Goal: Book appointment/travel/reservation

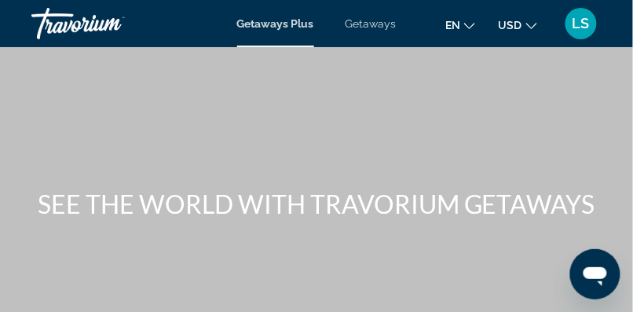
click at [379, 23] on span "Getaways" at bounding box center [371, 23] width 51 height 13
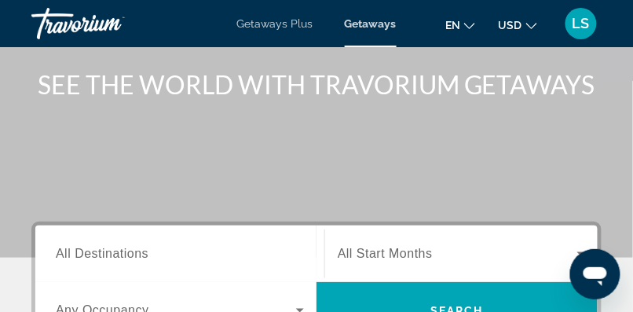
scroll to position [123, 0]
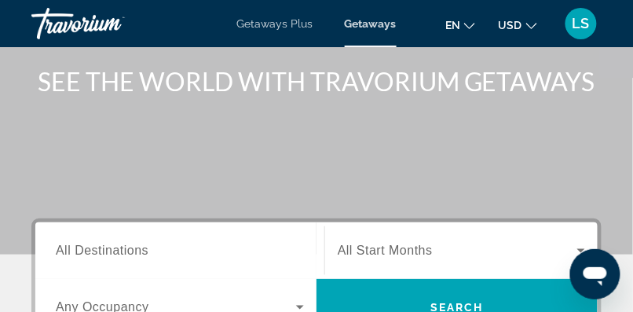
click at [84, 247] on span "All Destinations" at bounding box center [102, 249] width 93 height 13
click at [84, 247] on input "Destination All Destinations" at bounding box center [180, 251] width 248 height 19
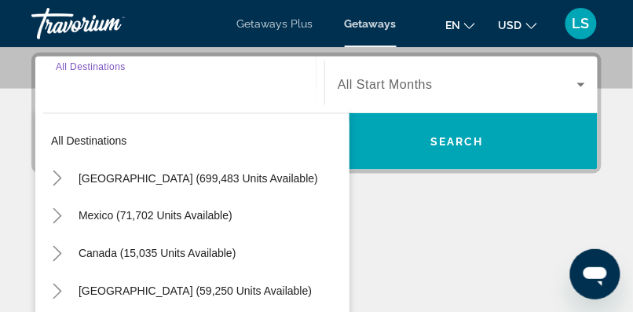
scroll to position [289, 0]
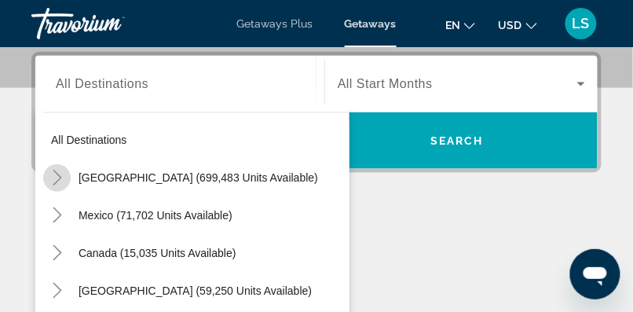
click at [53, 176] on icon "Toggle United States (699,483 units available)" at bounding box center [57, 178] width 16 height 16
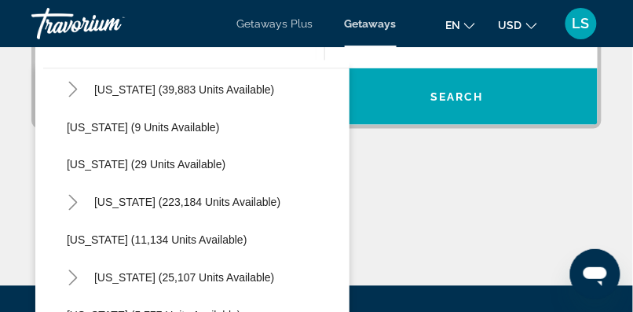
scroll to position [196, 0]
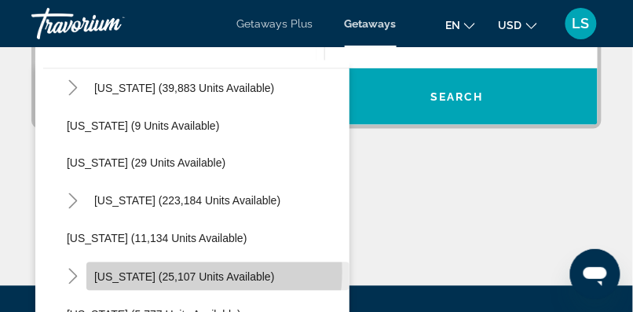
click at [179, 271] on span "[US_STATE] (25,107 units available)" at bounding box center [184, 276] width 181 height 13
type input "**********"
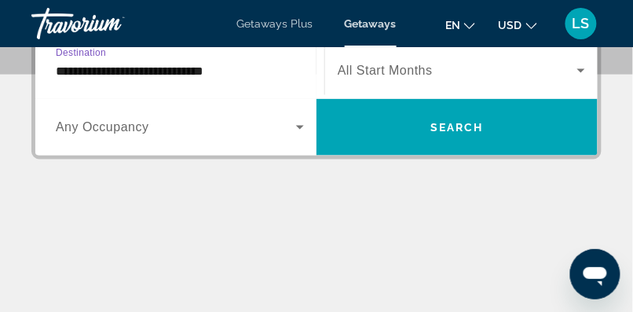
scroll to position [289, 0]
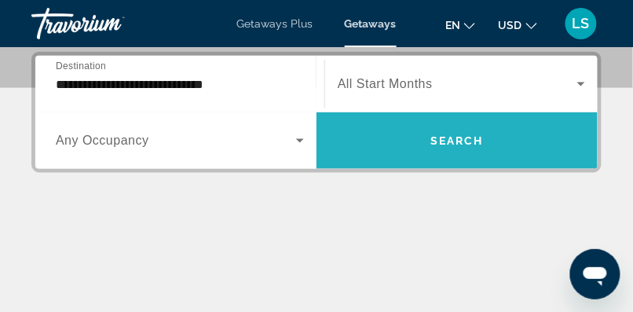
click at [412, 142] on span "Search widget" at bounding box center [457, 141] width 281 height 38
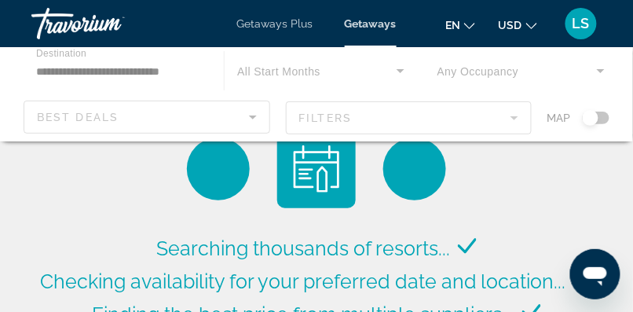
click at [397, 61] on div "Main content" at bounding box center [316, 94] width 633 height 94
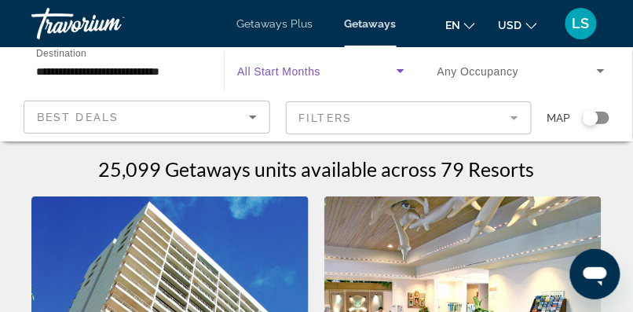
click at [396, 71] on icon "Search widget" at bounding box center [400, 70] width 19 height 19
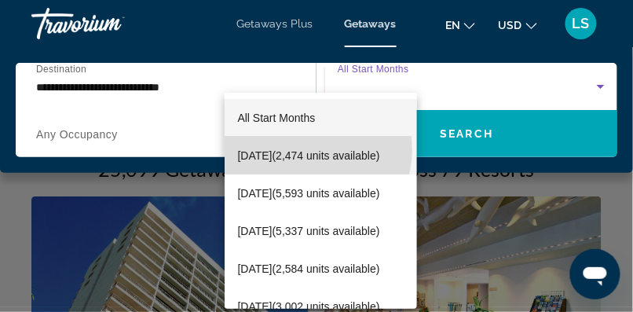
click at [304, 149] on span "[DATE] (2,474 units available)" at bounding box center [308, 155] width 142 height 19
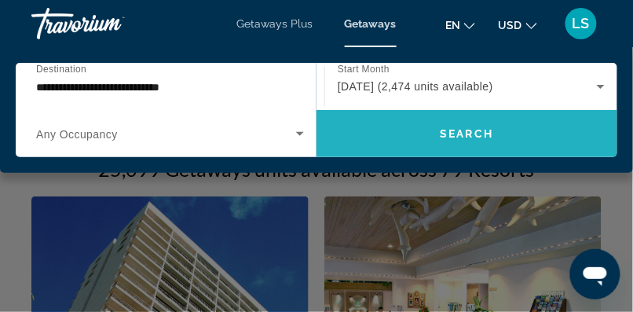
click at [452, 136] on span "Search" at bounding box center [467, 133] width 53 height 13
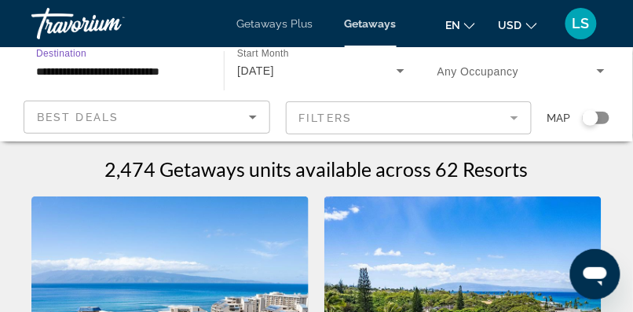
click at [68, 64] on input "**********" at bounding box center [119, 71] width 167 height 19
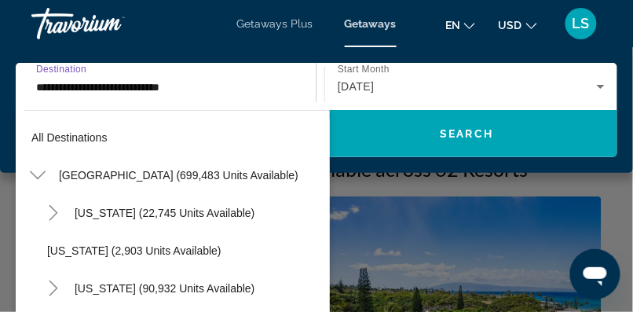
scroll to position [282, 0]
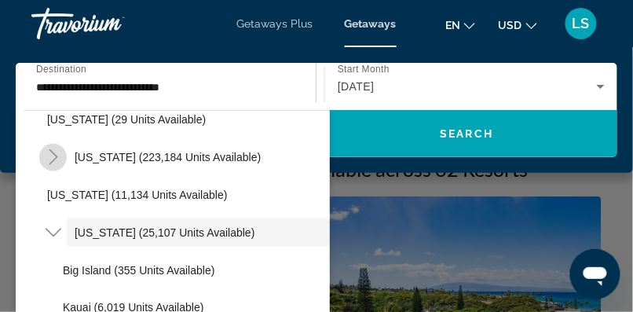
click at [52, 157] on icon "Toggle Florida (223,184 units available)" at bounding box center [54, 157] width 16 height 16
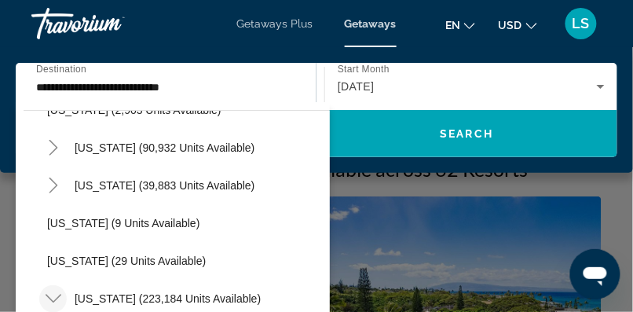
scroll to position [0, 0]
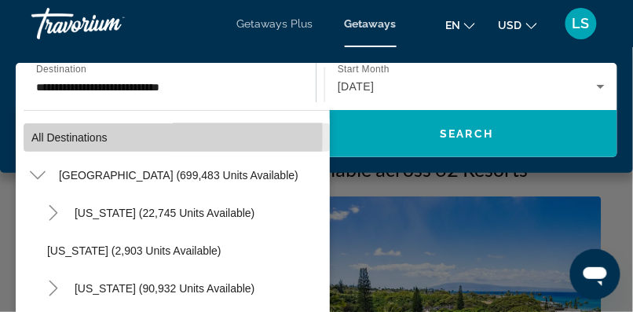
click at [48, 134] on span "All destinations" at bounding box center [69, 137] width 76 height 13
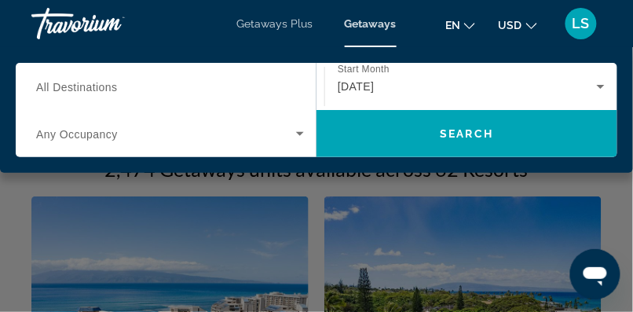
click at [44, 87] on span "All Destinations" at bounding box center [77, 87] width 82 height 13
click at [44, 87] on input "Destination All Destinations" at bounding box center [166, 87] width 260 height 19
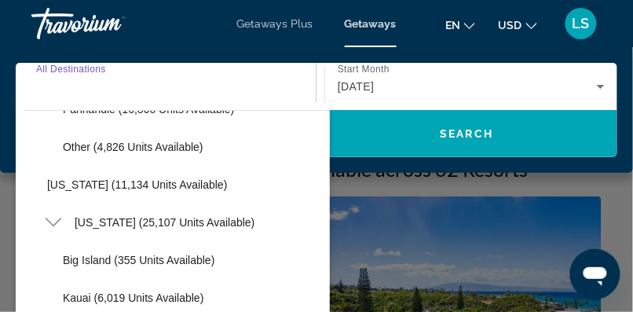
scroll to position [482, 0]
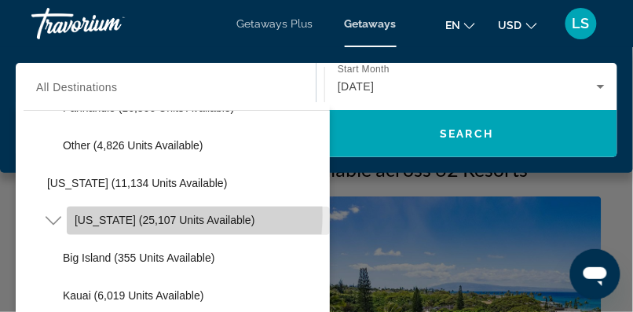
click at [141, 214] on span "[US_STATE] (25,107 units available)" at bounding box center [165, 220] width 181 height 13
type input "**********"
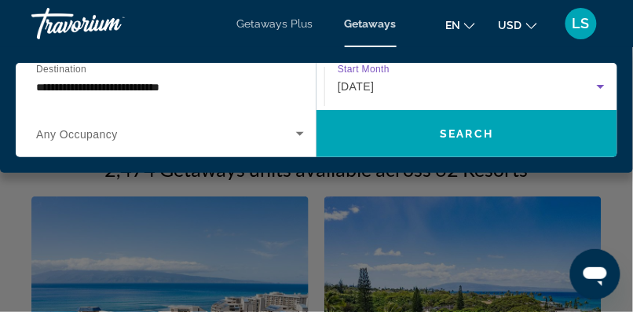
click at [375, 82] on span "[DATE]" at bounding box center [356, 86] width 37 height 13
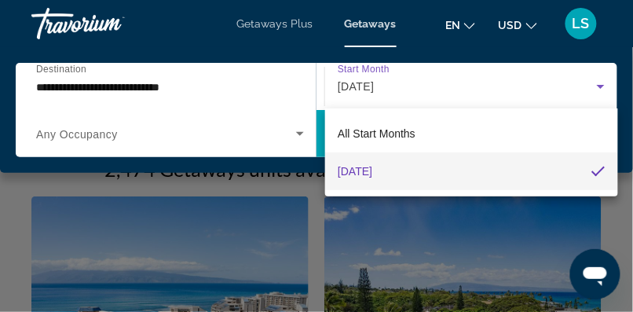
click at [383, 21] on div at bounding box center [316, 156] width 633 height 312
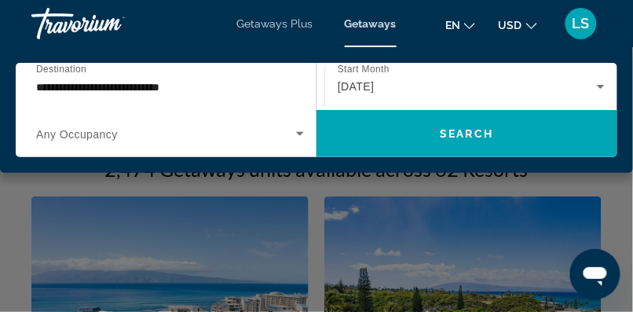
click at [382, 25] on span "Getaways" at bounding box center [371, 23] width 52 height 13
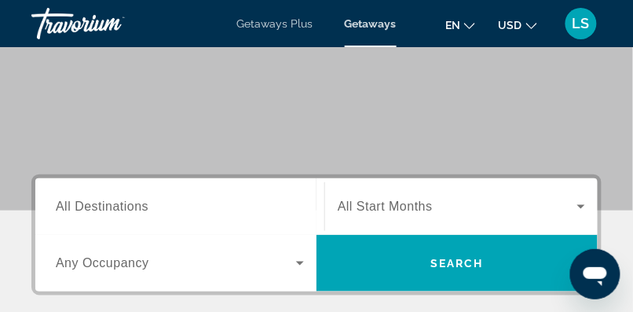
scroll to position [175, 0]
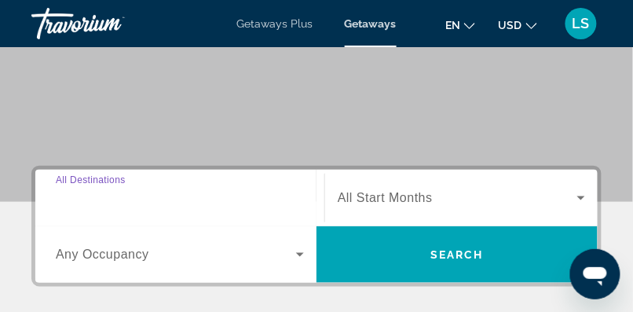
click at [79, 189] on input "Destination All Destinations" at bounding box center [180, 198] width 248 height 19
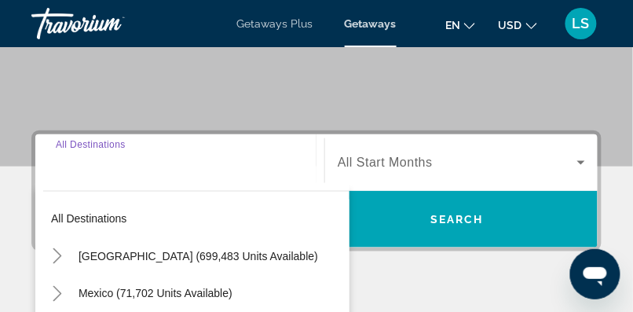
scroll to position [289, 0]
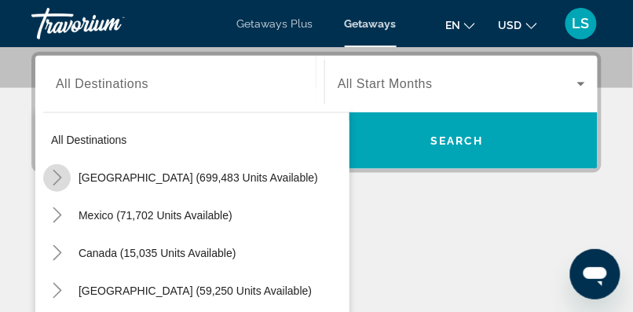
click at [59, 177] on icon "Toggle United States (699,483 units available)" at bounding box center [57, 178] width 9 height 16
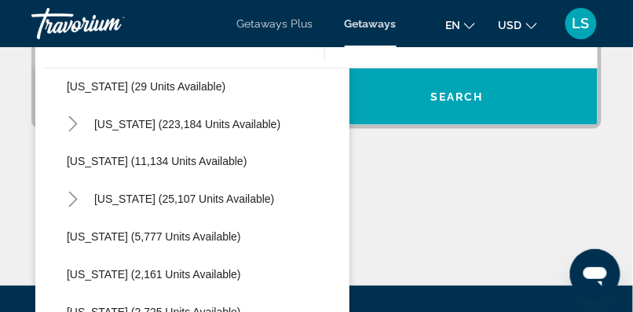
scroll to position [273, 0]
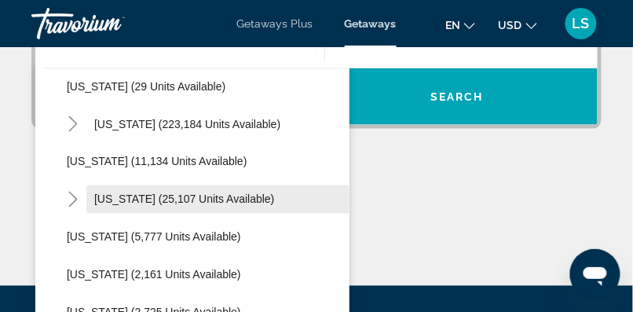
click at [164, 201] on span "[US_STATE] (25,107 units available)" at bounding box center [184, 199] width 181 height 13
type input "**********"
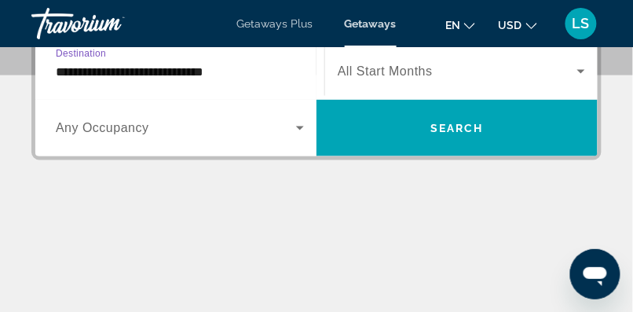
scroll to position [289, 0]
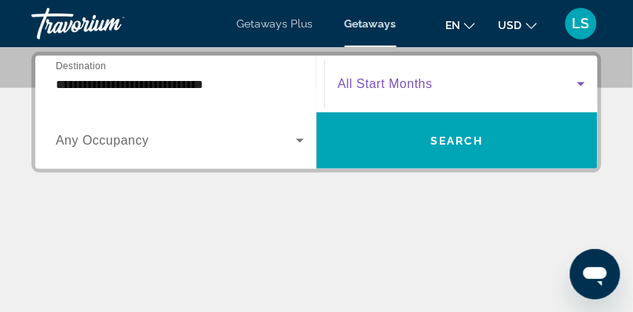
click at [446, 84] on span "Search widget" at bounding box center [458, 84] width 240 height 19
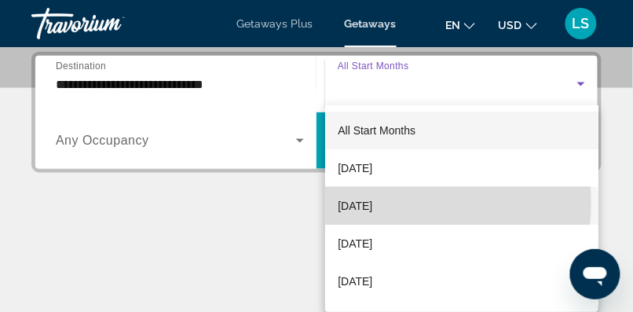
click at [372, 202] on span "[DATE]" at bounding box center [355, 205] width 35 height 19
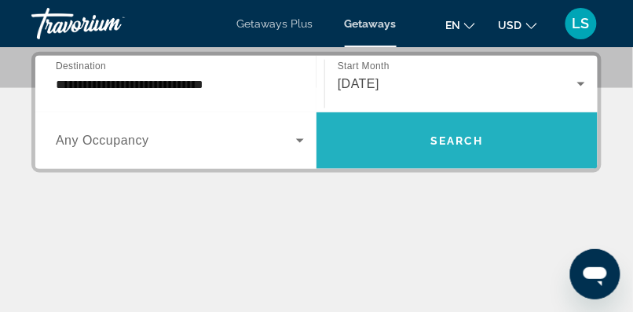
click at [464, 145] on span "Search" at bounding box center [456, 140] width 53 height 13
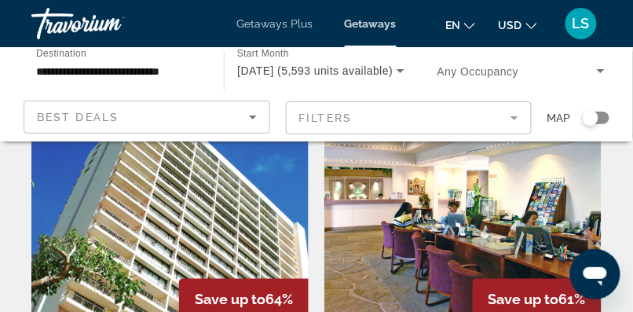
scroll to position [112, 0]
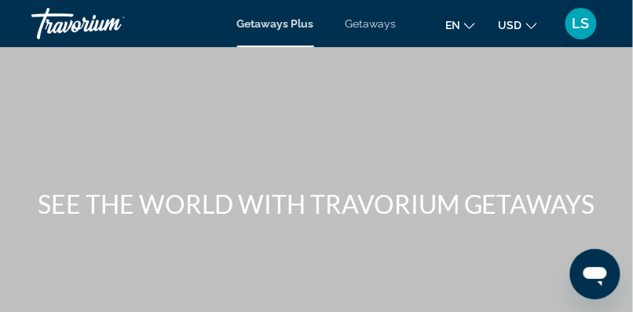
click at [376, 21] on span "Getaways" at bounding box center [371, 23] width 51 height 13
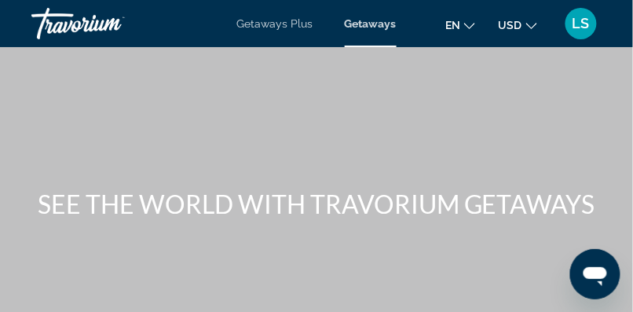
click at [388, 26] on span "Getaways" at bounding box center [371, 23] width 52 height 13
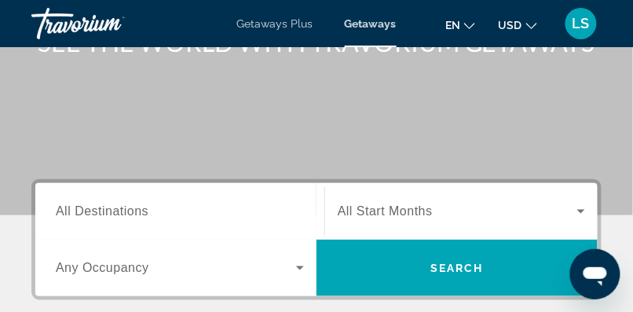
scroll to position [163, 0]
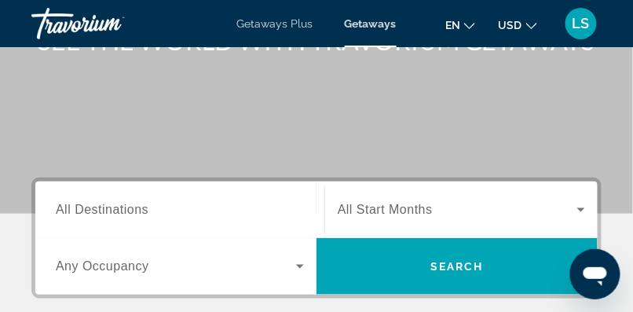
click at [93, 206] on span "All Destinations" at bounding box center [102, 209] width 93 height 13
click at [93, 206] on input "Destination All Destinations" at bounding box center [180, 210] width 248 height 19
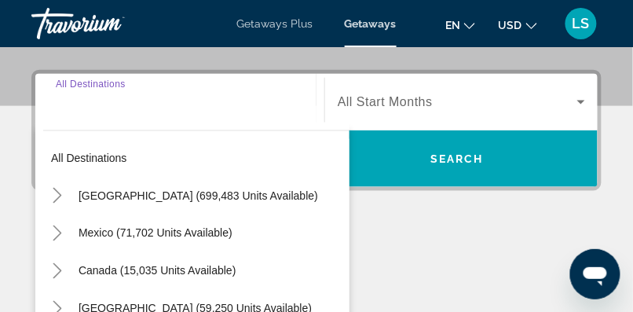
scroll to position [289, 0]
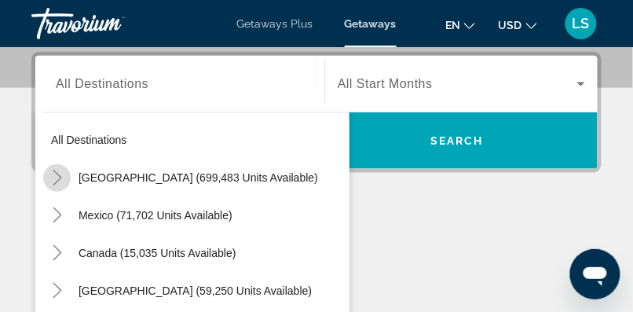
click at [62, 174] on icon "Toggle United States (699,483 units available)" at bounding box center [57, 178] width 16 height 16
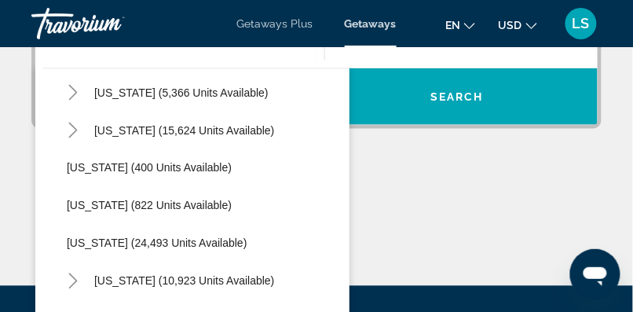
scroll to position [1097, 0]
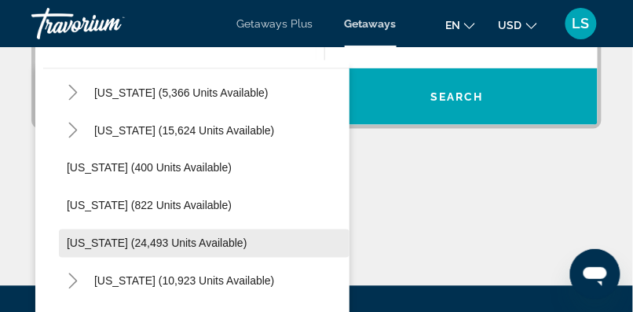
click at [178, 239] on span "[US_STATE] (24,493 units available)" at bounding box center [157, 243] width 181 height 13
type input "**********"
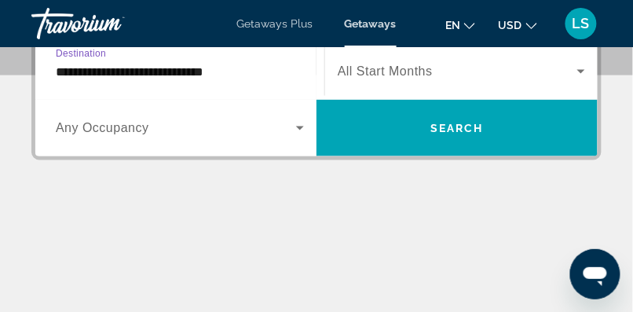
scroll to position [289, 0]
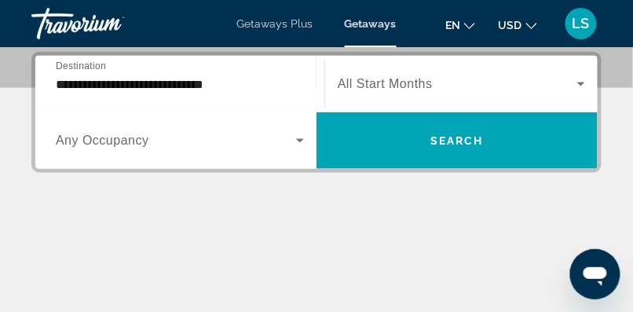
click at [397, 86] on span "All Start Months" at bounding box center [385, 83] width 95 height 13
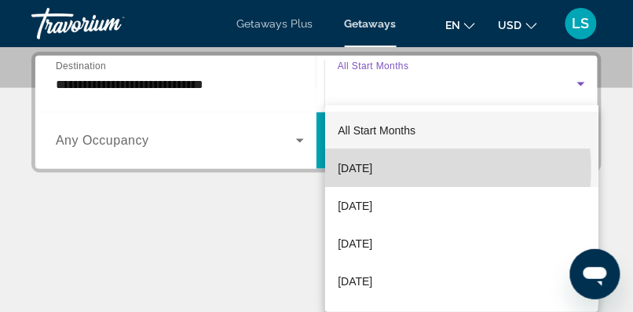
click at [372, 169] on span "[DATE]" at bounding box center [355, 168] width 35 height 19
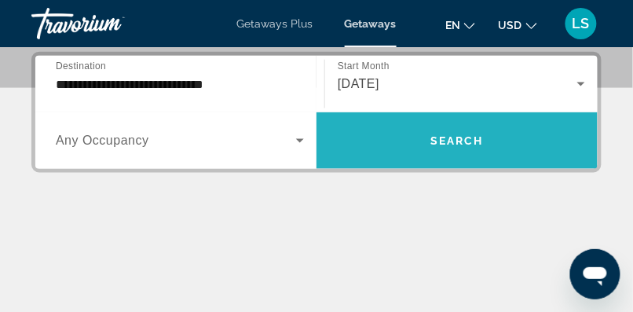
click at [467, 135] on span "Search" at bounding box center [456, 140] width 53 height 13
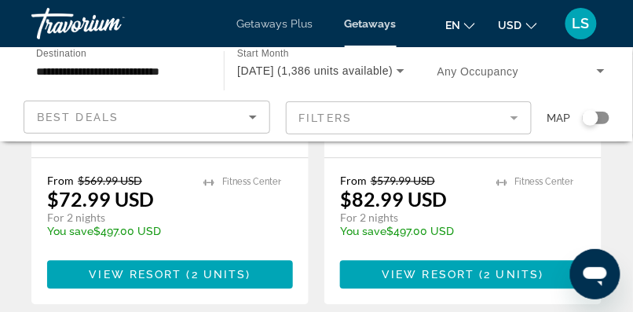
scroll to position [453, 0]
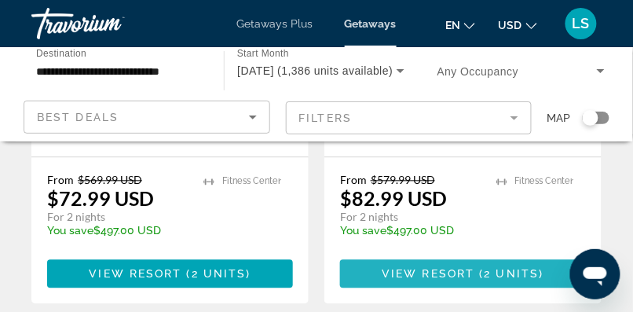
click at [465, 268] on span "View Resort" at bounding box center [428, 274] width 93 height 13
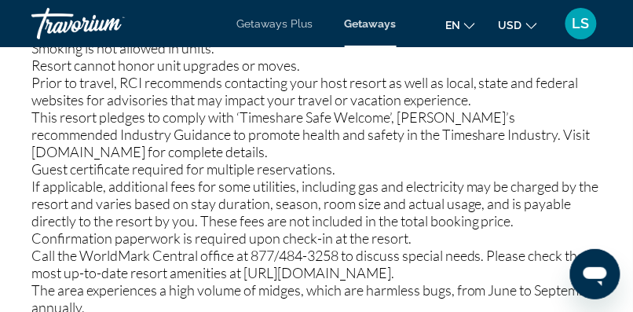
scroll to position [2367, 0]
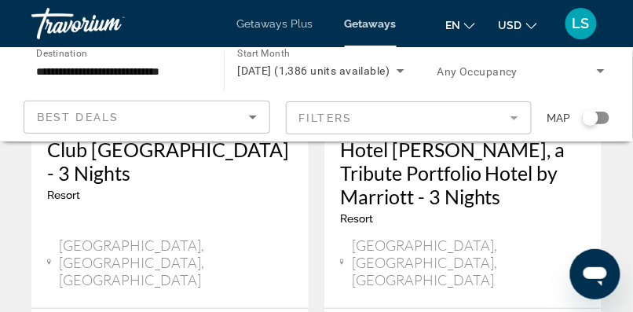
scroll to position [896, 0]
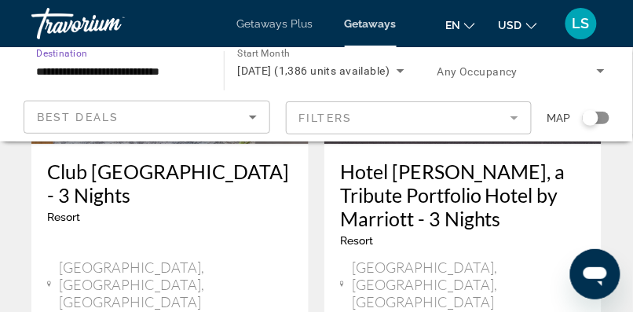
click at [69, 78] on input "**********" at bounding box center [119, 71] width 167 height 19
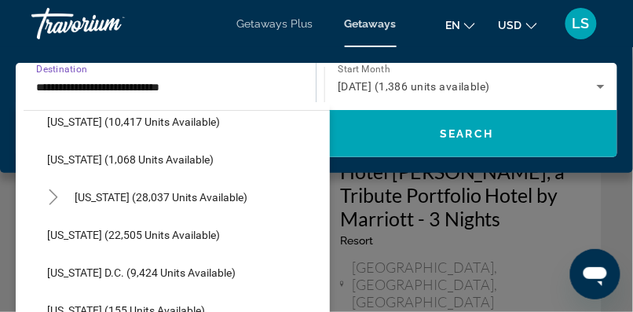
scroll to position [1493, 0]
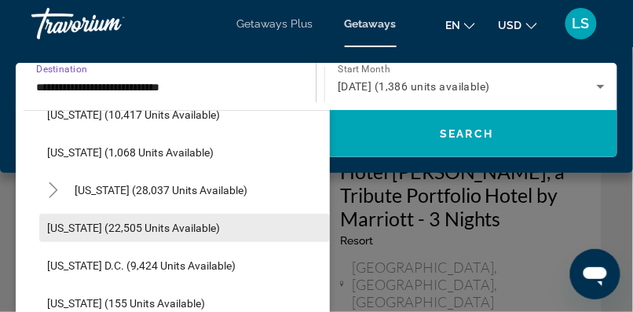
click at [112, 225] on span "[US_STATE] (22,505 units available)" at bounding box center [133, 228] width 173 height 13
type input "**********"
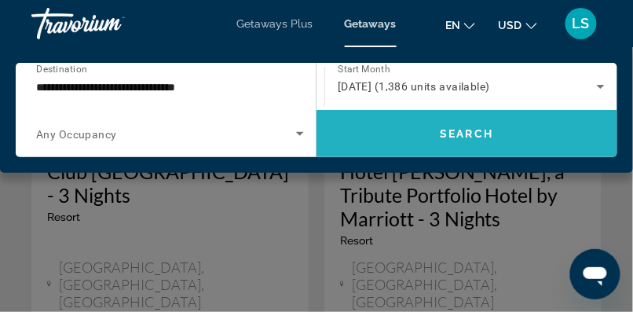
click at [457, 130] on span "Search" at bounding box center [467, 133] width 53 height 13
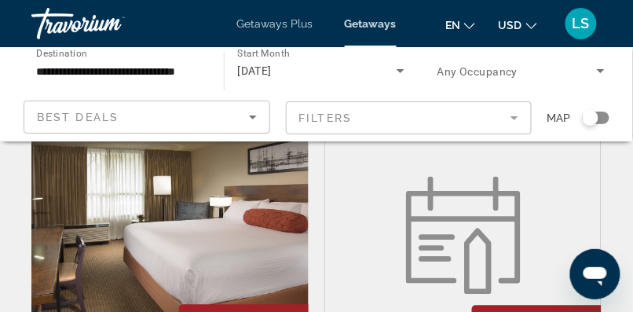
scroll to position [1299, 0]
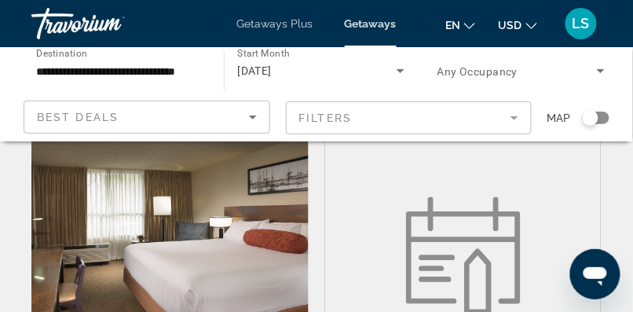
click at [386, 20] on span "Getaways" at bounding box center [371, 23] width 52 height 13
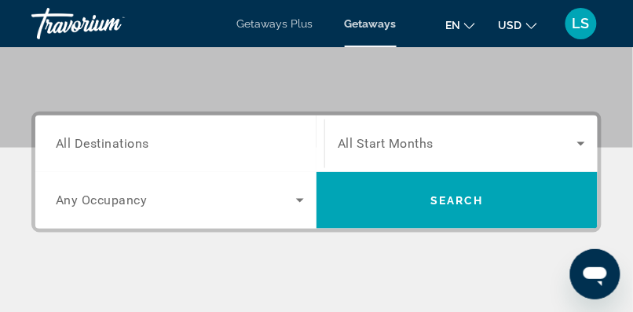
scroll to position [231, 0]
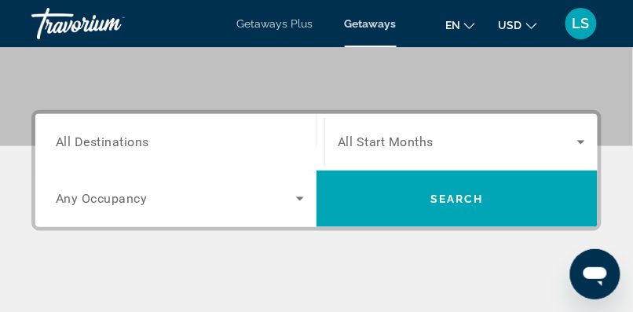
click at [129, 140] on span "All Destinations" at bounding box center [102, 141] width 93 height 15
click at [129, 140] on input "Destination All Destinations" at bounding box center [180, 143] width 248 height 19
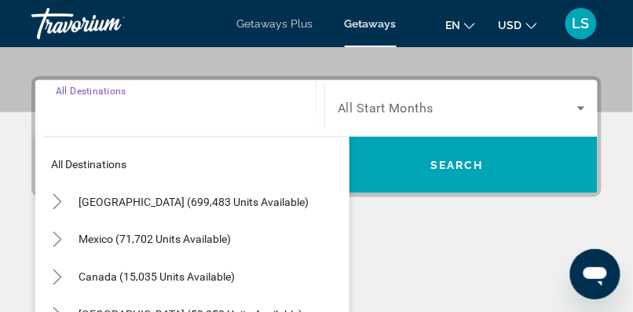
scroll to position [289, 0]
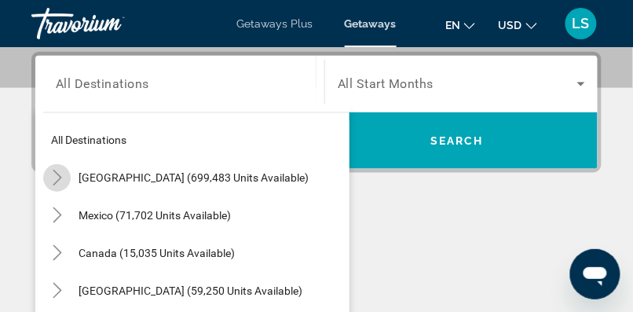
click at [61, 176] on icon "Toggle United States (699,483 units available)" at bounding box center [57, 178] width 16 height 16
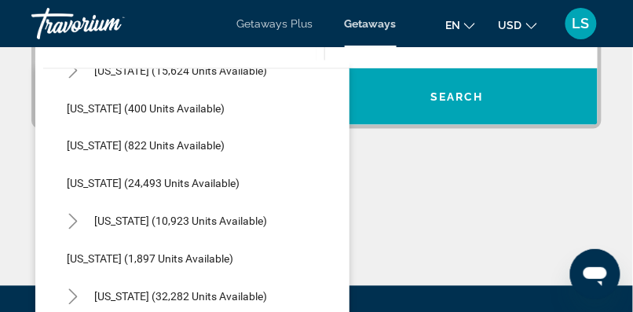
scroll to position [1158, 0]
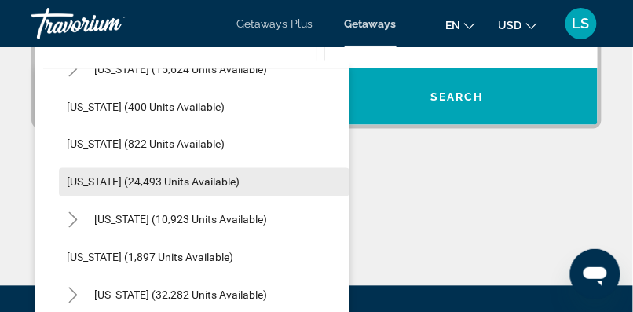
click at [148, 187] on span "[US_STATE] (24,493 units available)" at bounding box center [153, 182] width 173 height 13
type input "**********"
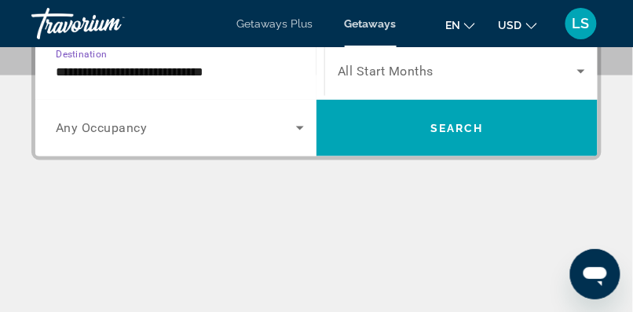
scroll to position [289, 0]
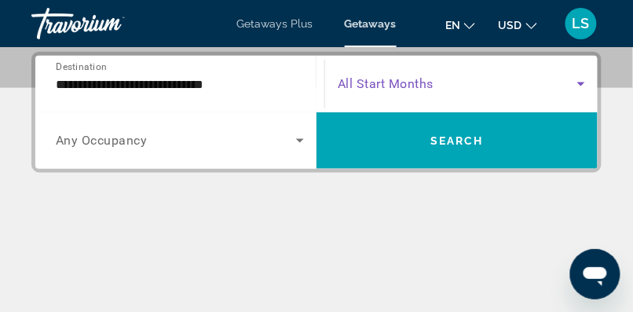
click at [438, 78] on span "Search widget" at bounding box center [458, 84] width 240 height 19
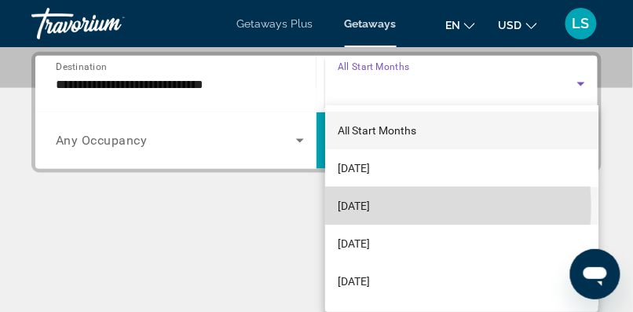
click at [370, 207] on span "[DATE]" at bounding box center [354, 205] width 32 height 19
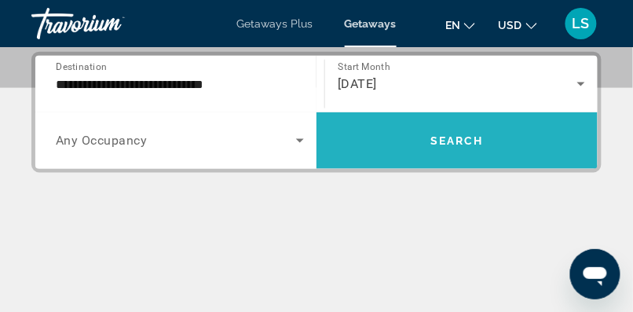
click at [434, 145] on span "Search" at bounding box center [456, 140] width 53 height 13
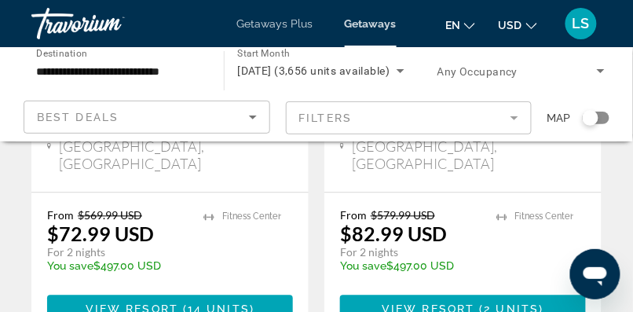
scroll to position [418, 0]
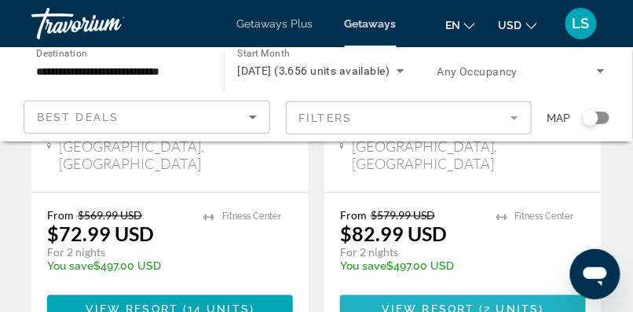
click at [468, 303] on span "View Resort" at bounding box center [428, 309] width 93 height 13
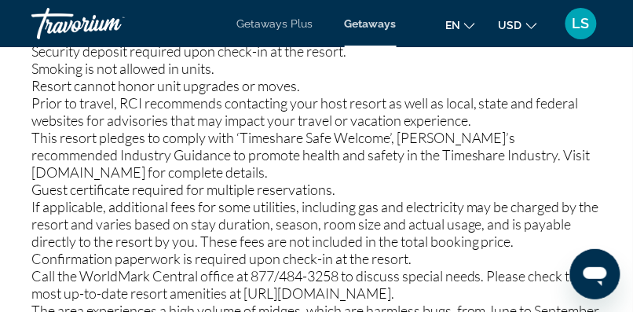
scroll to position [2546, 0]
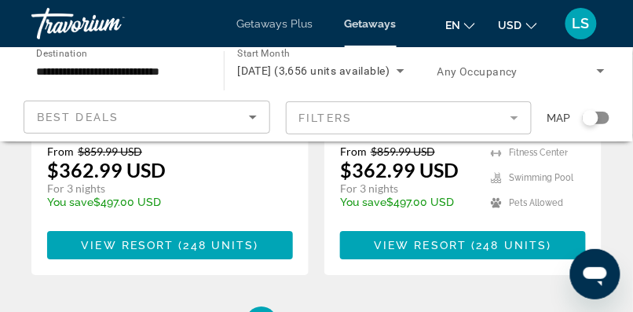
scroll to position [3509, 0]
